Goal: Connect with others: Connect with other users

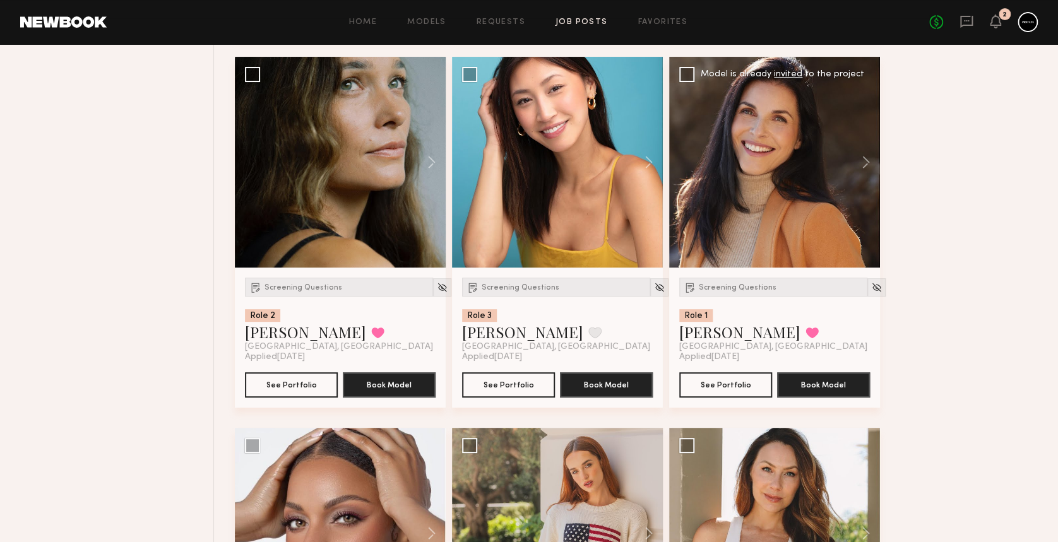
scroll to position [2414, 0]
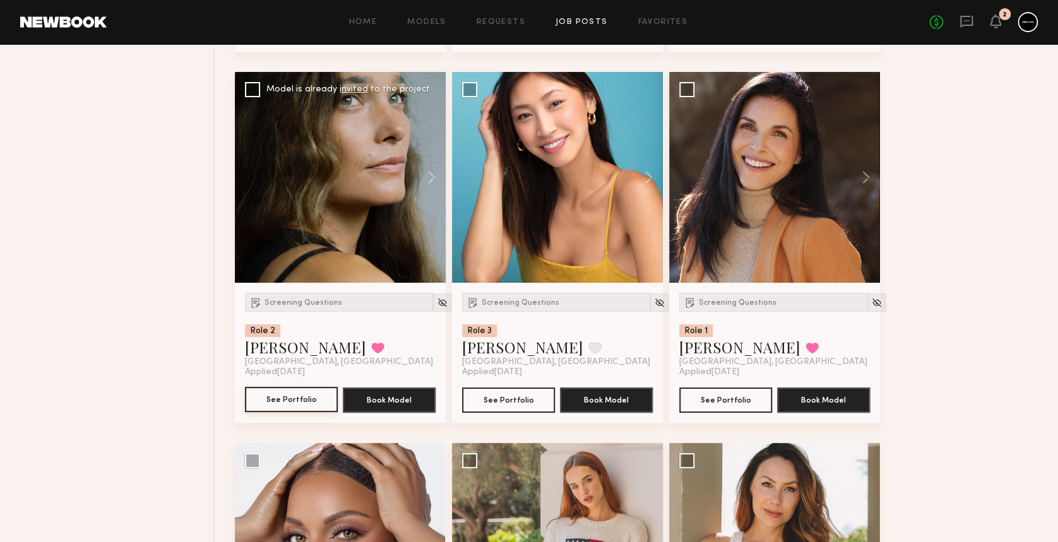
click at [289, 404] on button "See Portfolio" at bounding box center [291, 399] width 93 height 25
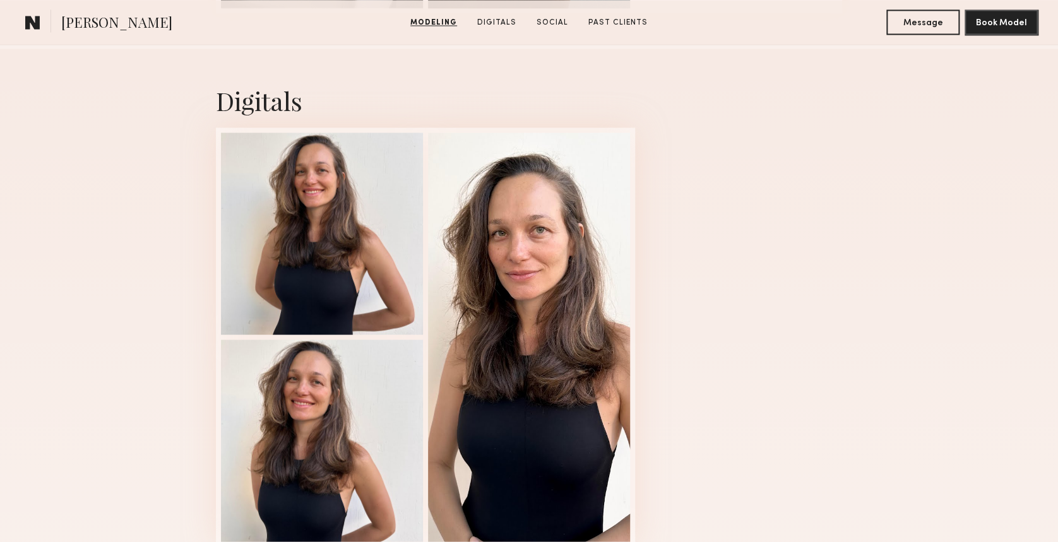
scroll to position [1010, 0]
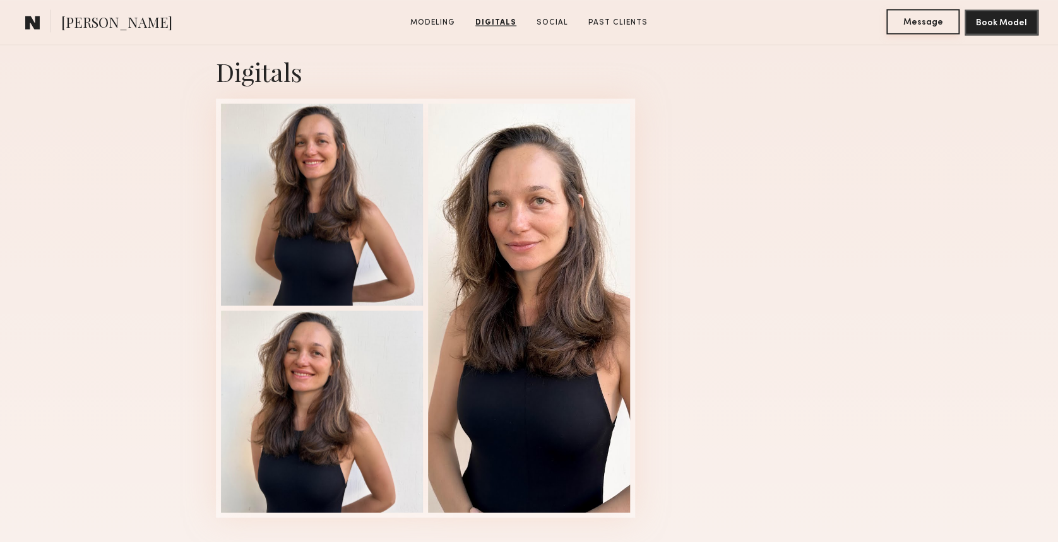
click at [919, 20] on button "Message" at bounding box center [922, 21] width 73 height 25
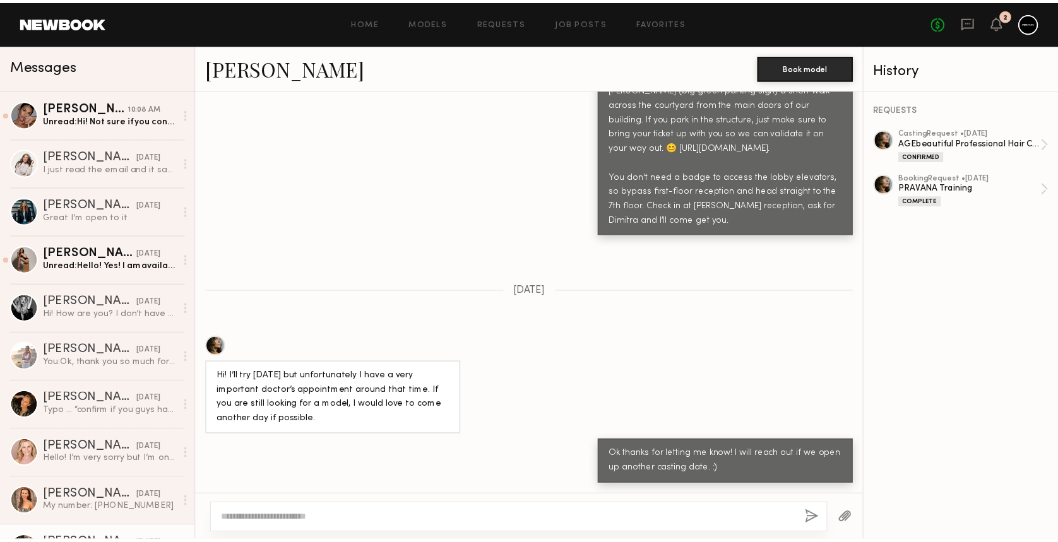
scroll to position [1458, 0]
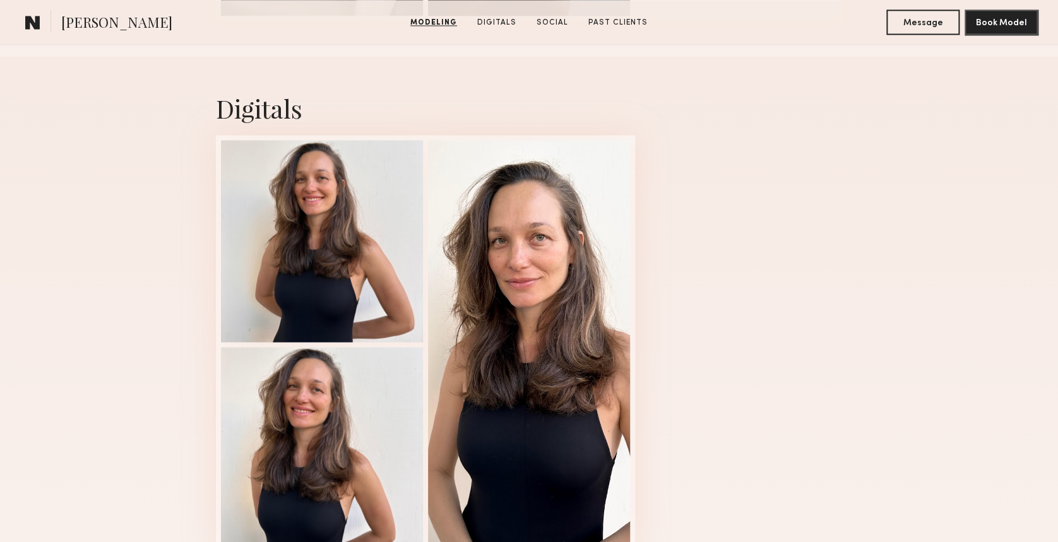
scroll to position [1094, 0]
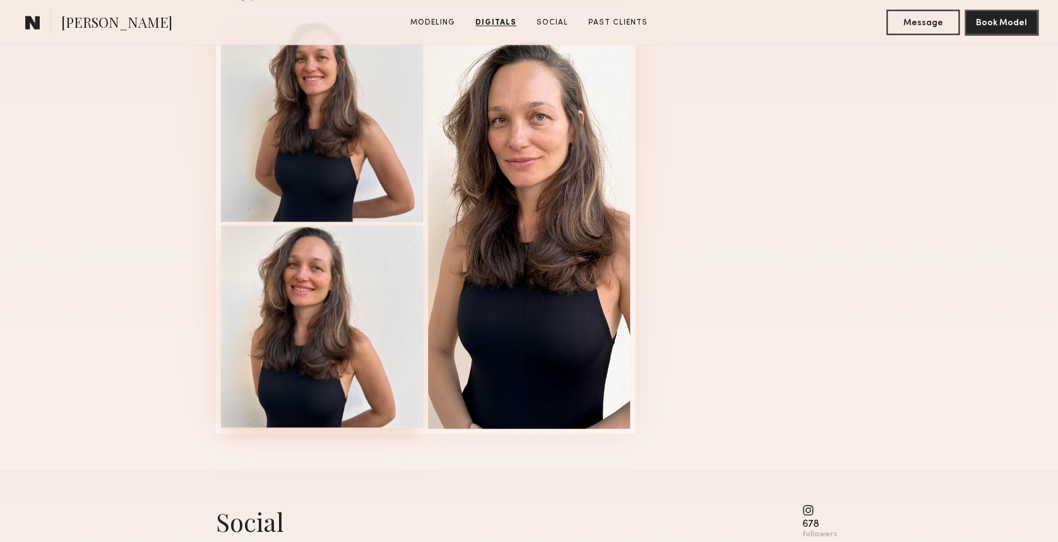
click at [337, 280] on div at bounding box center [322, 326] width 202 height 202
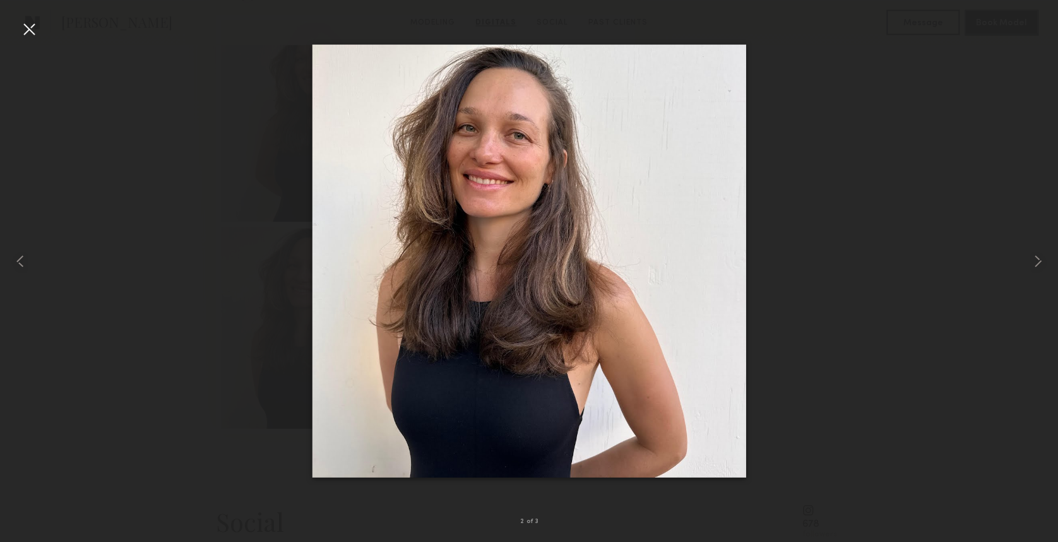
click at [27, 28] on div at bounding box center [29, 29] width 20 height 20
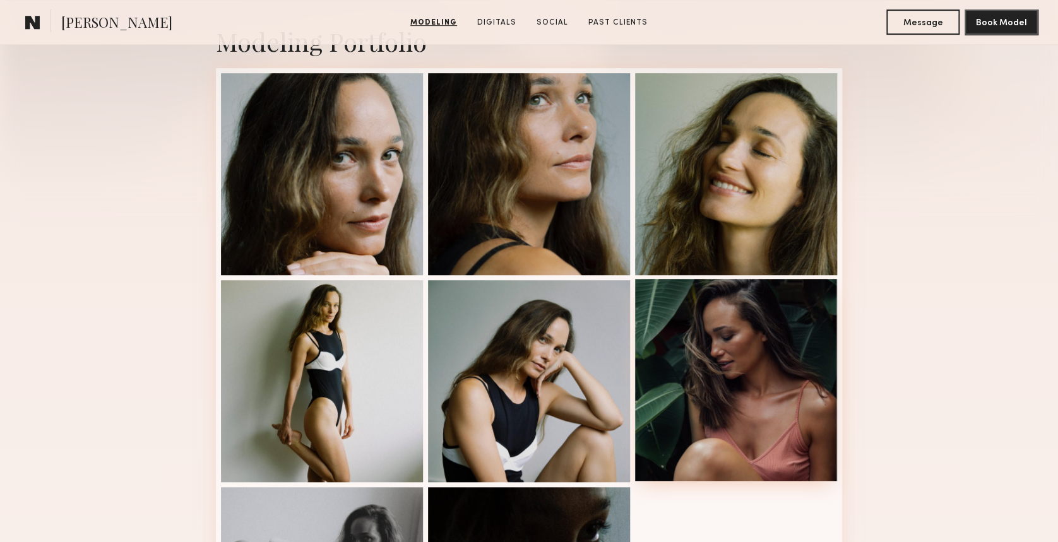
scroll to position [273, 0]
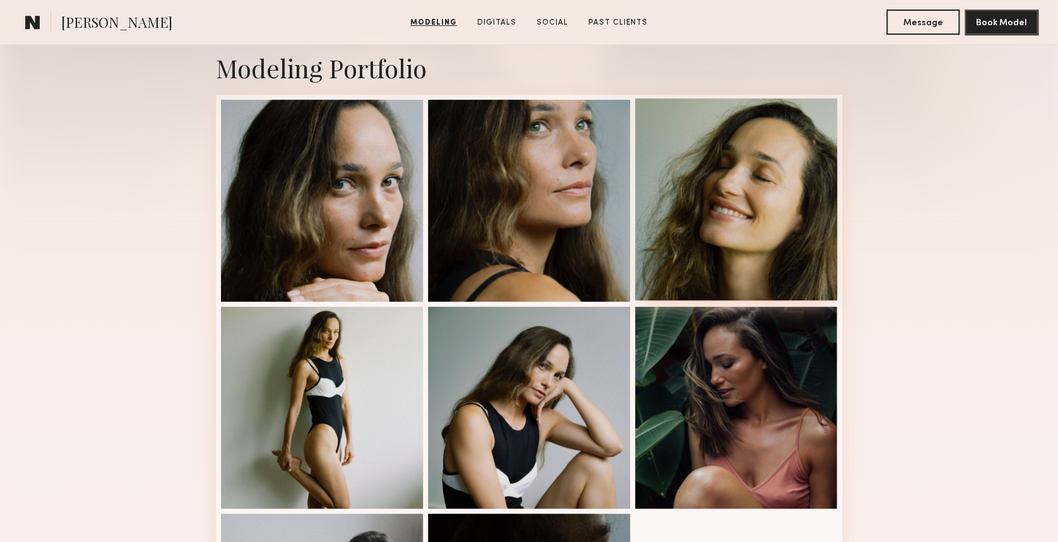
click at [762, 217] on div at bounding box center [736, 199] width 202 height 202
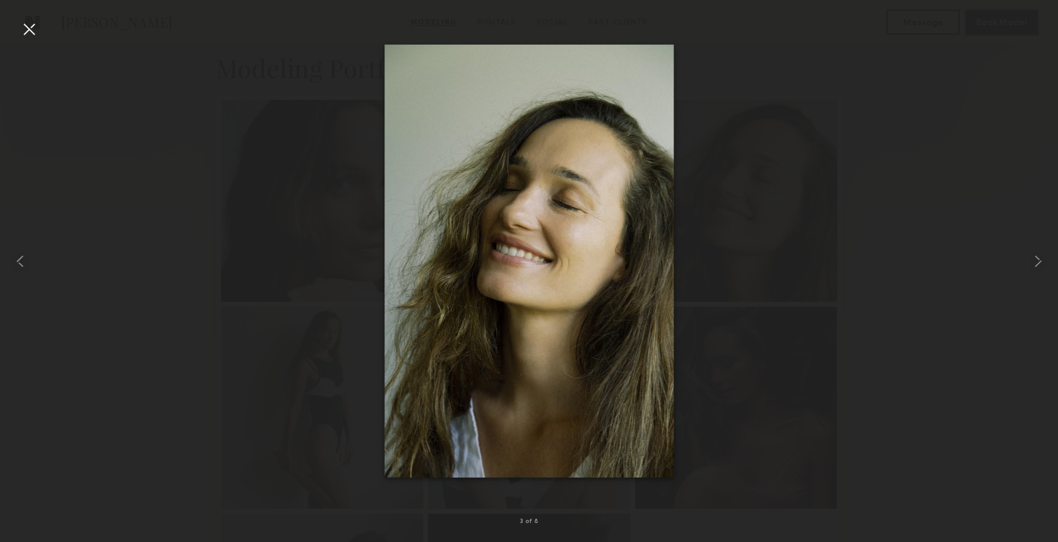
click at [30, 29] on div at bounding box center [29, 29] width 20 height 20
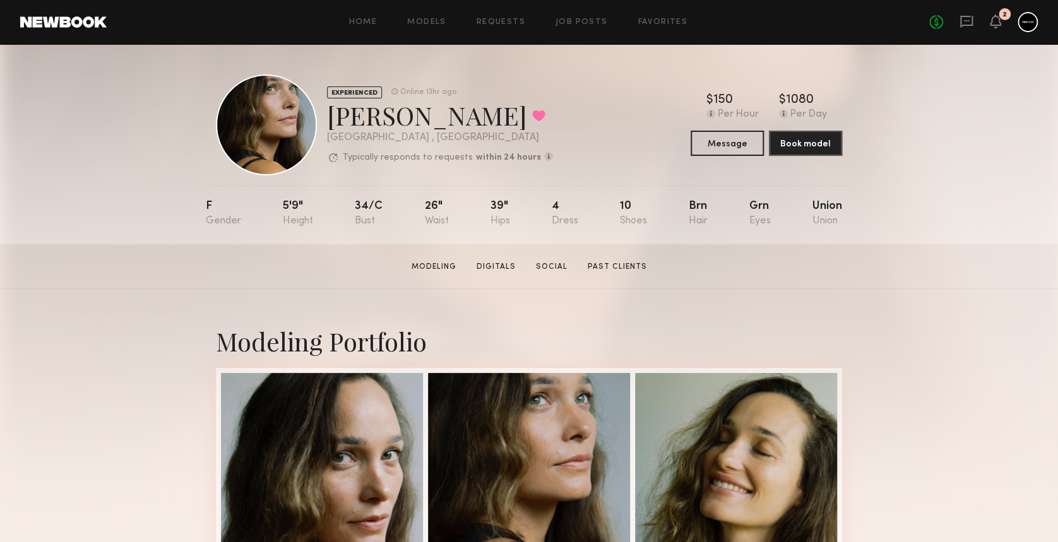
scroll to position [0, 0]
click at [998, 25] on icon at bounding box center [995, 20] width 10 height 9
